Goal: Check status: Check status

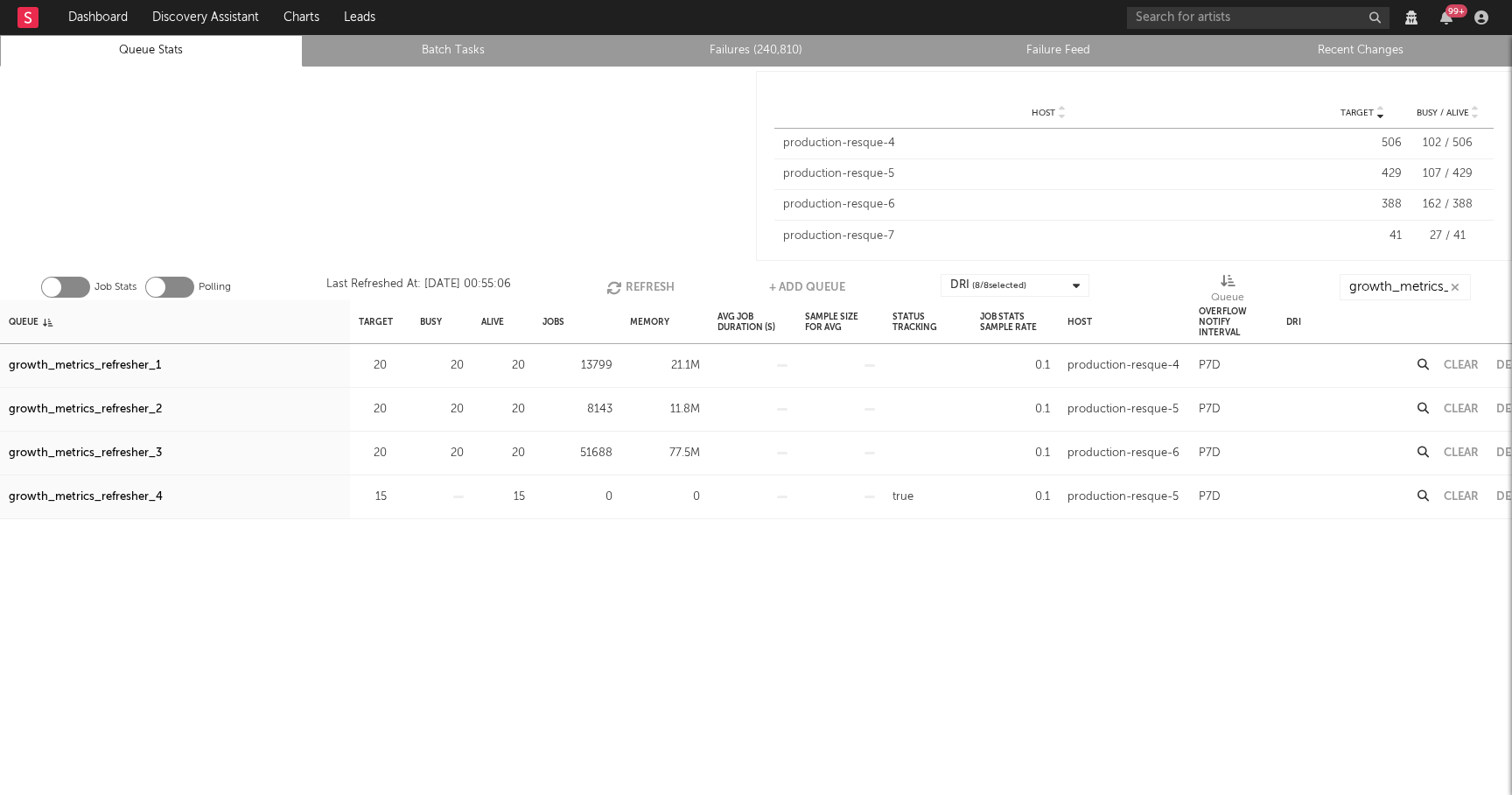
click at [650, 280] on button "Refresh" at bounding box center [641, 287] width 68 height 26
click at [138, 367] on div "growth_metrics_refresher_1" at bounding box center [85, 365] width 152 height 21
click at [144, 453] on div "growth_metrics_refresher_3" at bounding box center [86, 452] width 153 height 21
click at [101, 494] on div "growth_metrics_refresher_4" at bounding box center [86, 497] width 154 height 21
click at [75, 448] on div "growth_metrics_refresher_3" at bounding box center [86, 452] width 153 height 21
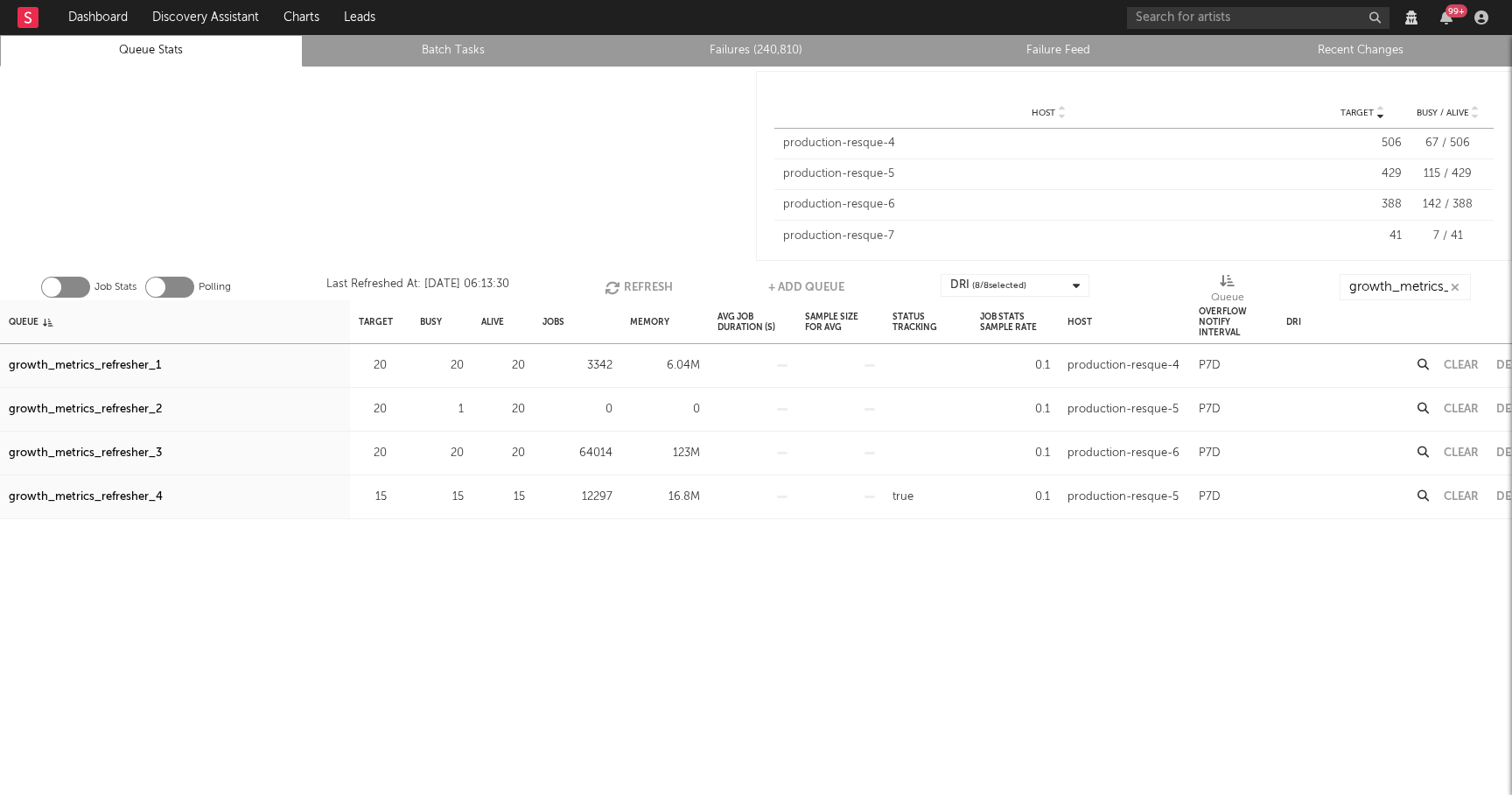
click at [642, 281] on button "Refresh" at bounding box center [639, 287] width 68 height 26
click at [1457, 291] on icon "button" at bounding box center [1455, 288] width 9 height 12
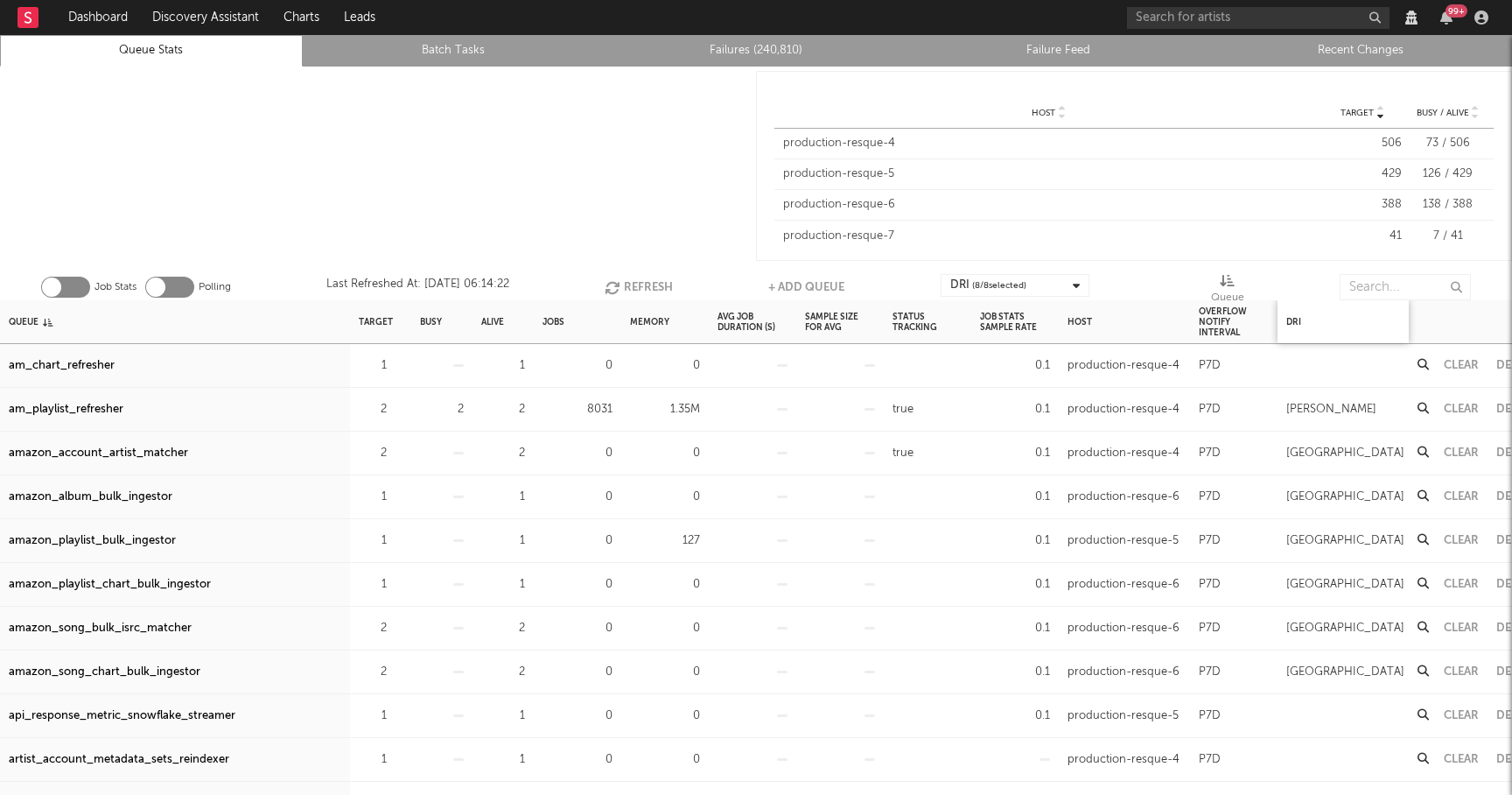
click at [1345, 300] on div "DRI" at bounding box center [1343, 322] width 132 height 43
click at [1369, 283] on input "text" at bounding box center [1406, 287] width 132 height 26
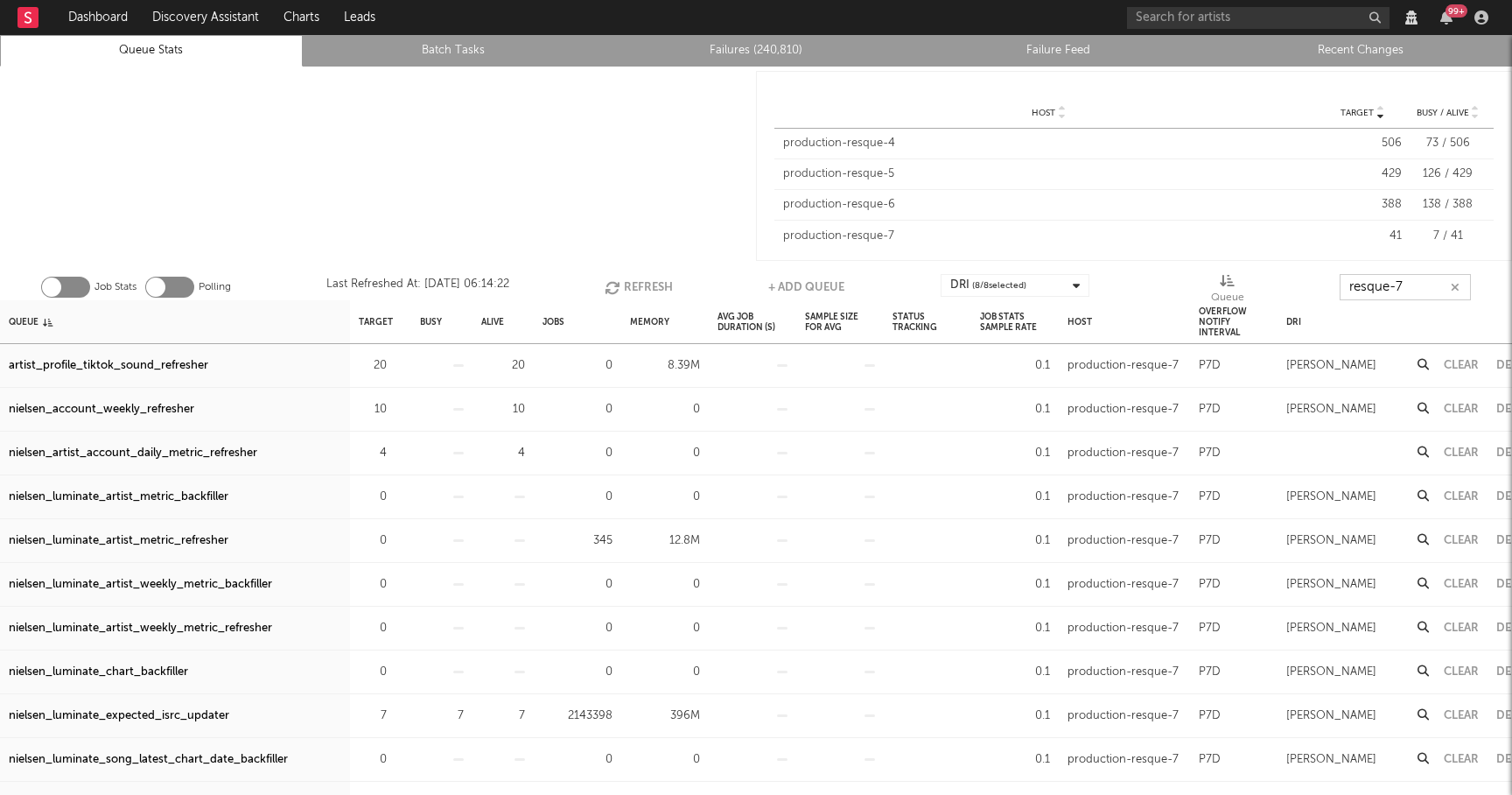
type input "resque-7"
click at [1347, 38] on li "Recent Changes" at bounding box center [1361, 50] width 303 height 32
click at [1347, 48] on link "Recent Changes" at bounding box center [1361, 50] width 284 height 21
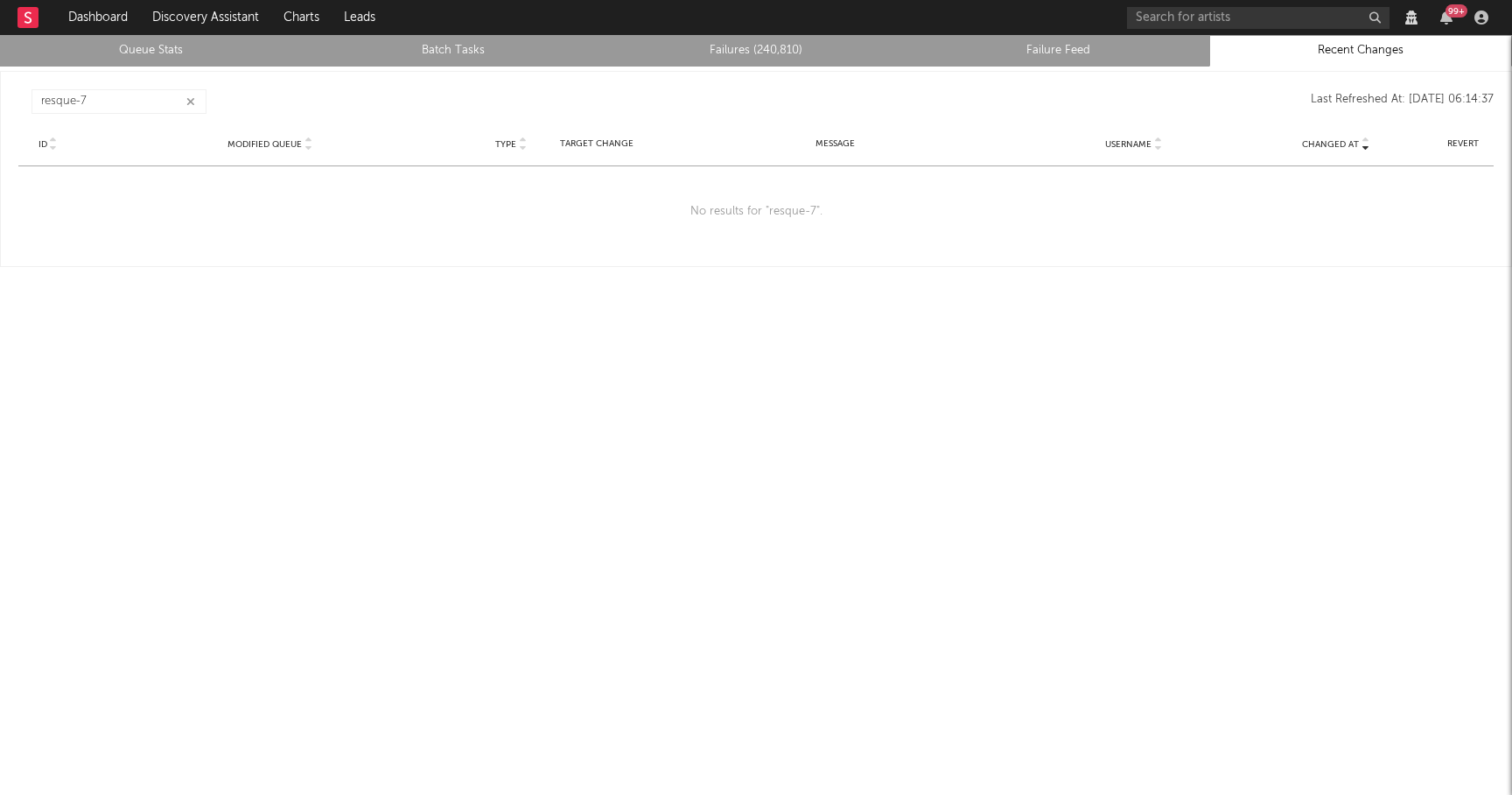
click at [190, 96] on icon "button" at bounding box center [191, 102] width 9 height 12
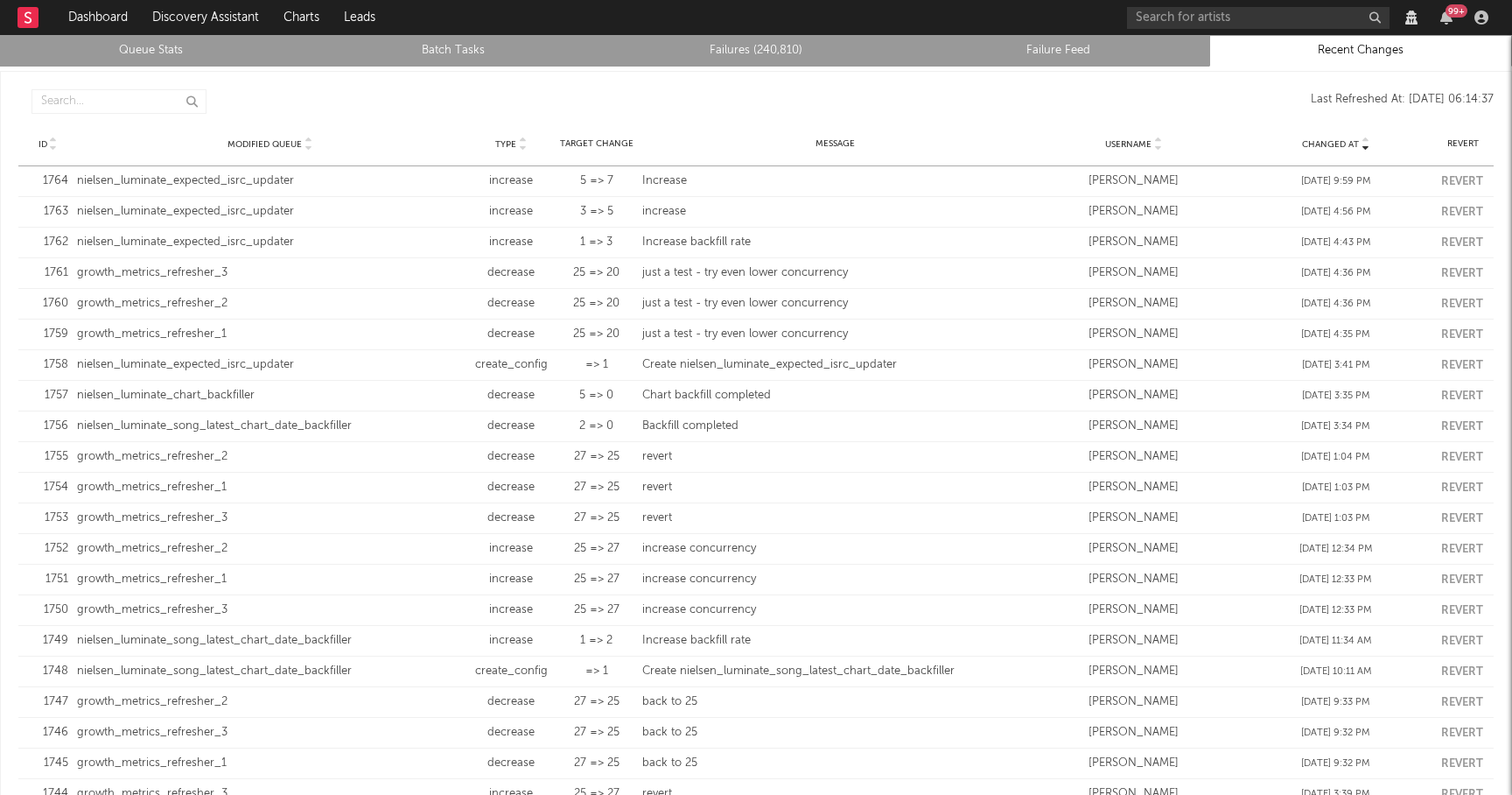
click at [175, 53] on link "Queue Stats" at bounding box center [151, 50] width 284 height 21
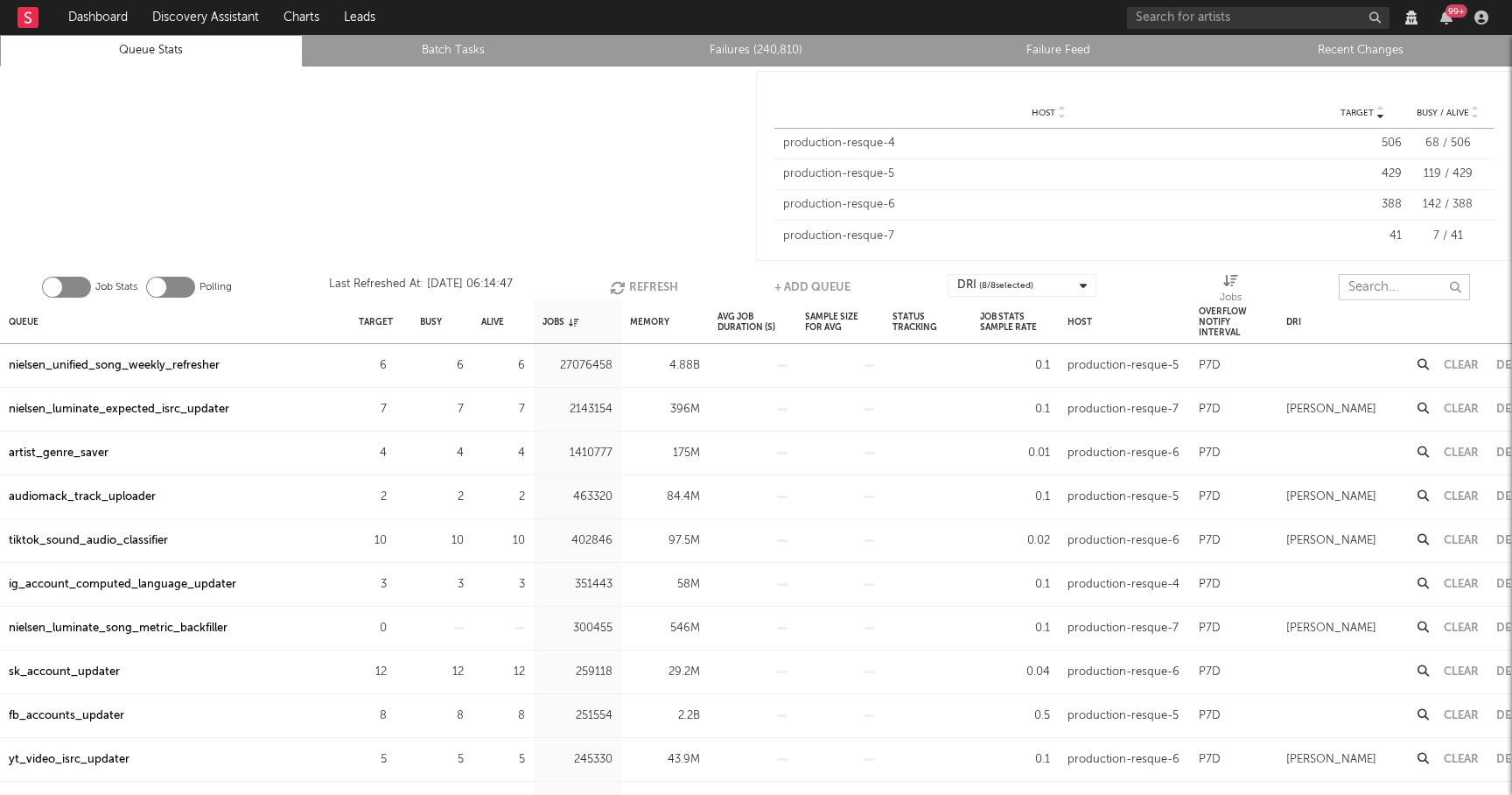
click at [1408, 282] on input "text" at bounding box center [1405, 287] width 132 height 26
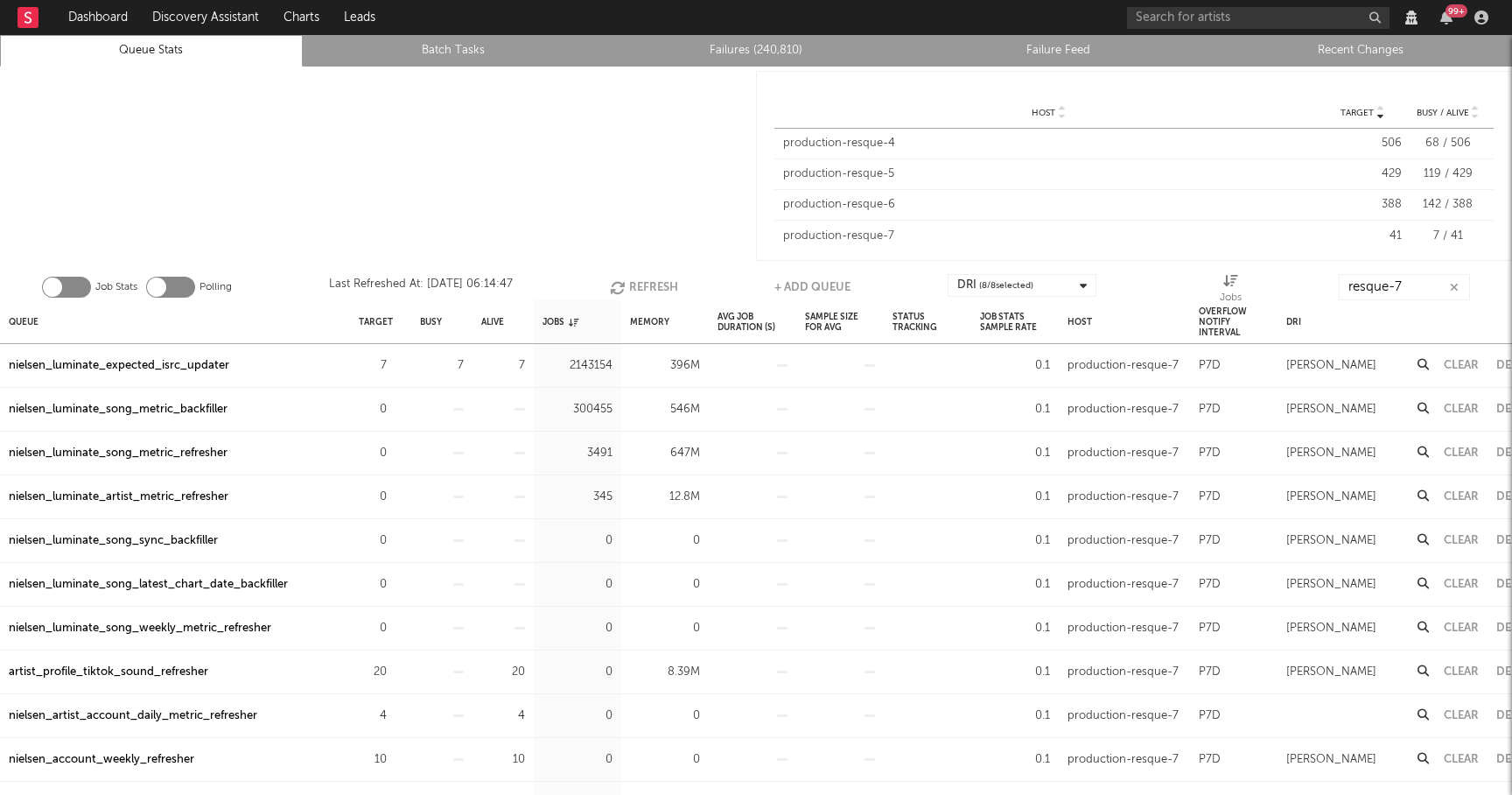
click at [166, 367] on div "nielsen_luminate_expected_isrc_updater" at bounding box center [119, 365] width 221 height 21
click at [198, 365] on div "nielsen_luminate_expected_isrc_updater" at bounding box center [119, 365] width 221 height 21
click at [1428, 285] on input "resque-7" at bounding box center [1405, 287] width 132 height 26
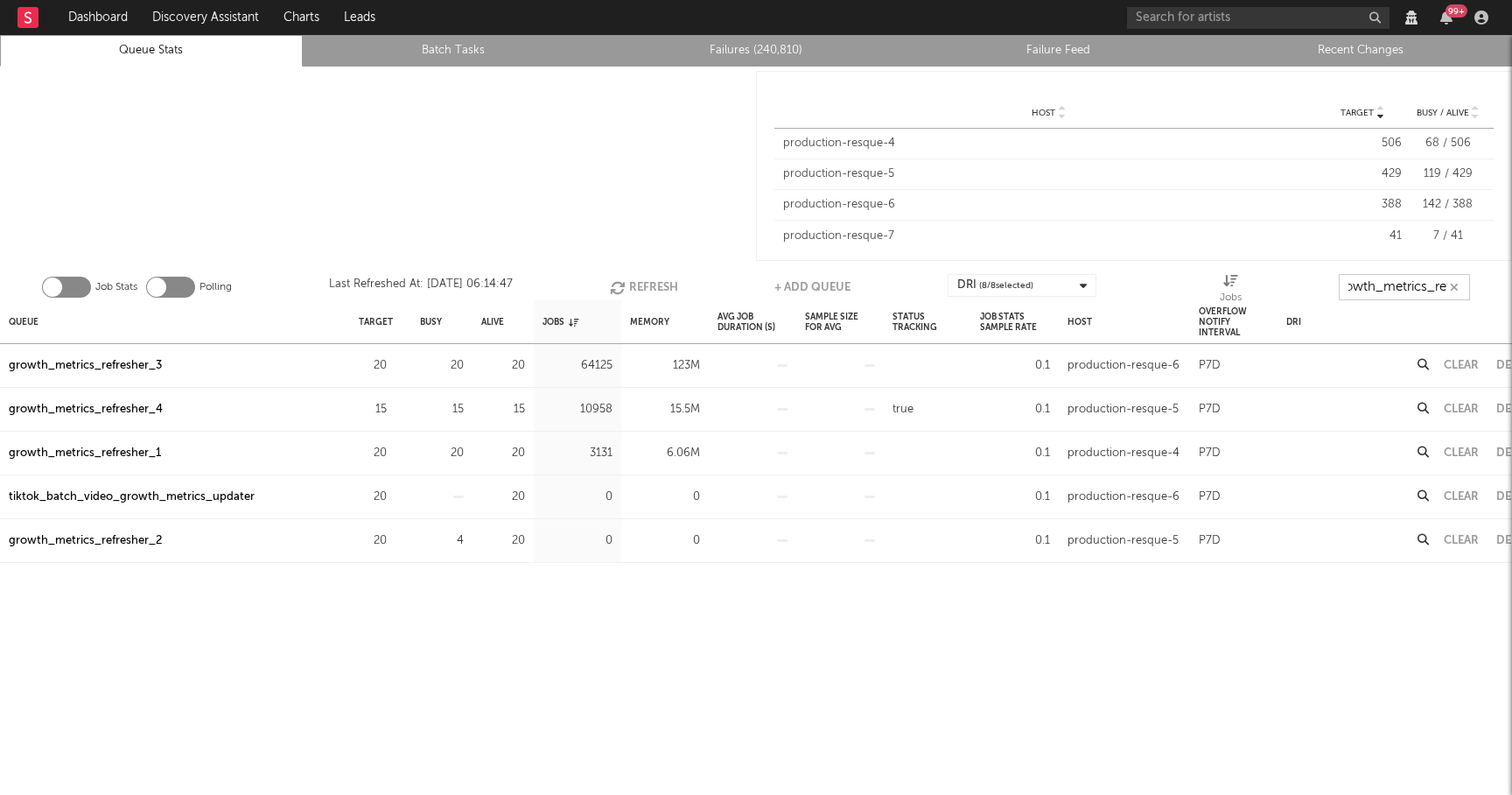
scroll to position [0, 20]
type input "growth_metrics_ref"
click at [20, 324] on div "Queue" at bounding box center [23, 322] width 30 height 38
click at [20, 324] on div "Queue" at bounding box center [31, 322] width 44 height 38
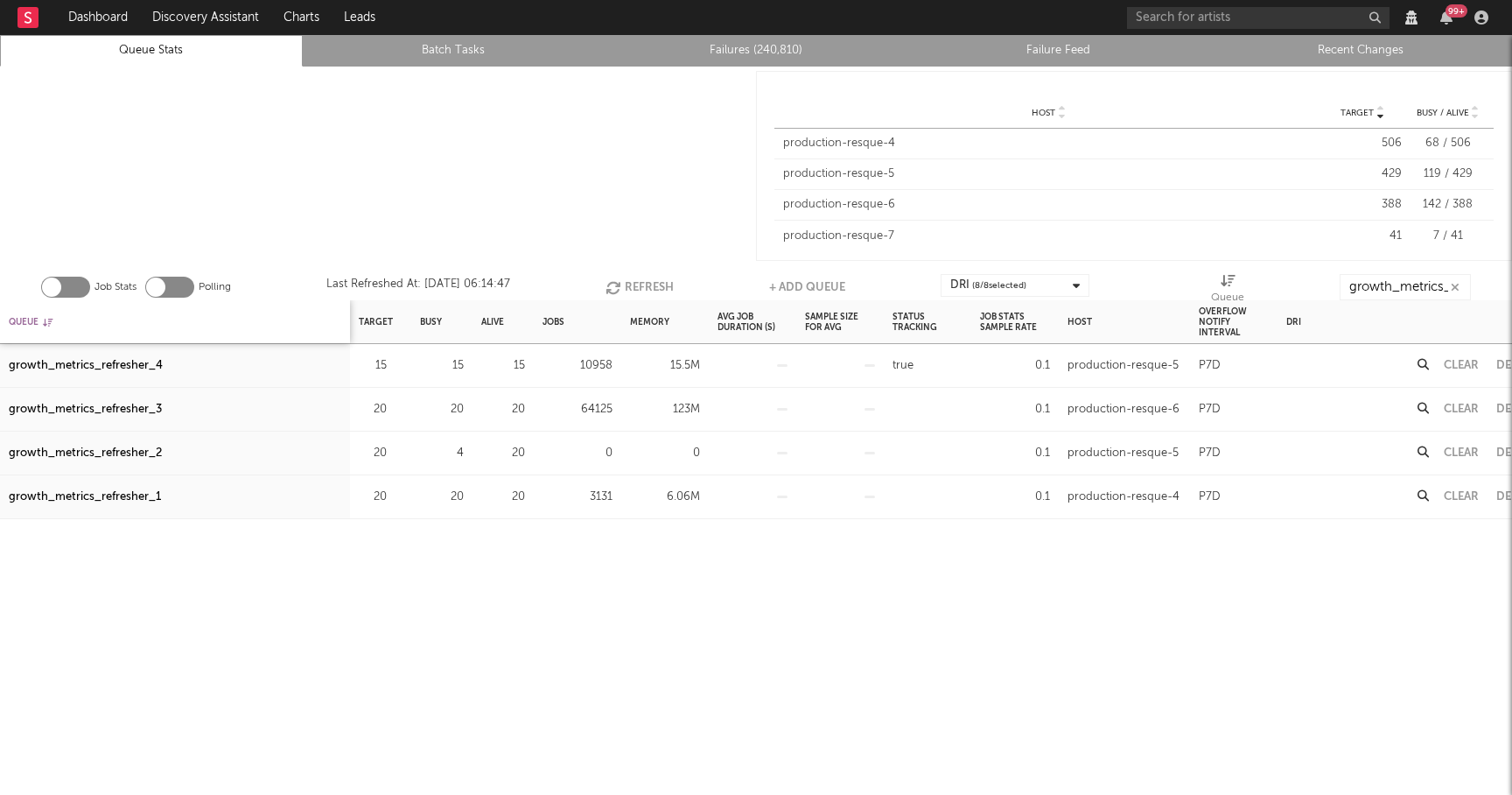
click at [20, 324] on div "Queue" at bounding box center [31, 322] width 44 height 38
click at [644, 283] on button "Refresh" at bounding box center [640, 287] width 68 height 26
click at [643, 282] on button "Refresh" at bounding box center [641, 287] width 68 height 26
click at [643, 282] on button "Refresh" at bounding box center [640, 287] width 68 height 26
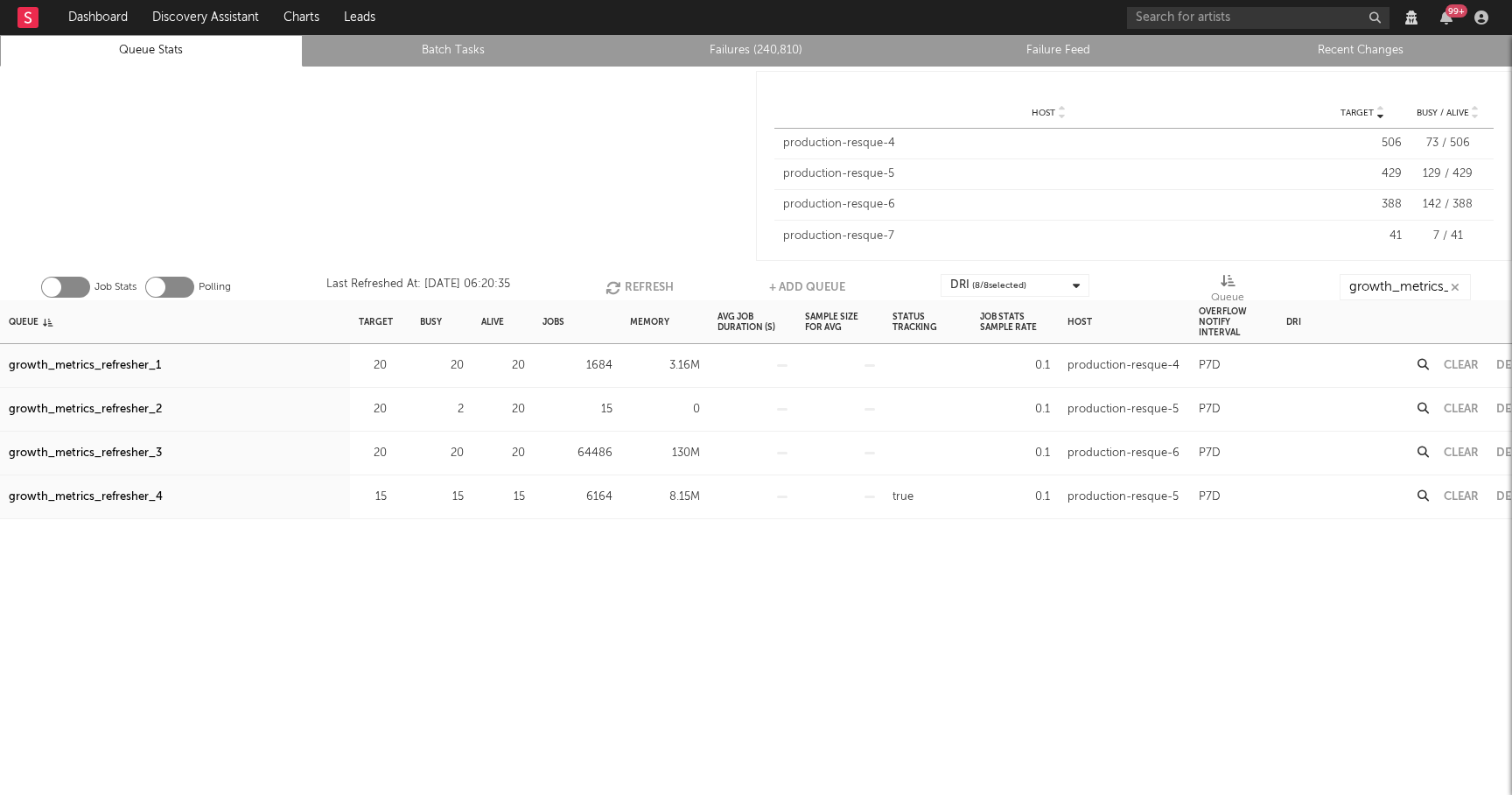
click at [643, 282] on button "Refresh" at bounding box center [640, 287] width 68 height 26
click at [106, 498] on div "growth_metrics_refresher_4" at bounding box center [86, 497] width 154 height 21
click at [116, 369] on div "growth_metrics_refresher_1" at bounding box center [85, 365] width 152 height 21
click at [114, 454] on div "growth_metrics_refresher_3" at bounding box center [86, 452] width 153 height 21
click at [645, 282] on button "Refresh" at bounding box center [640, 287] width 68 height 26
